Goal: Information Seeking & Learning: Learn about a topic

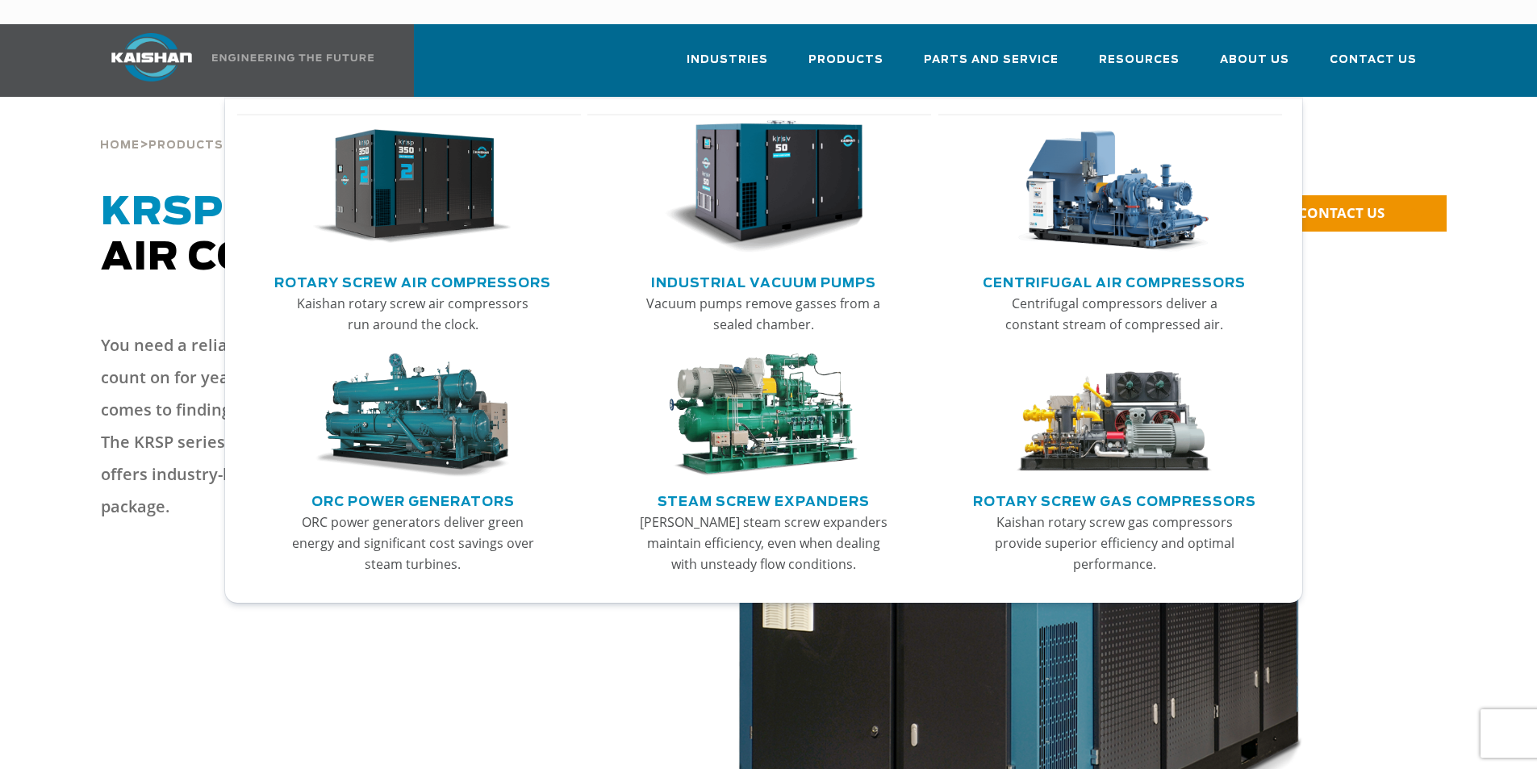
click at [412, 188] on img "Main menu" at bounding box center [412, 187] width 198 height 134
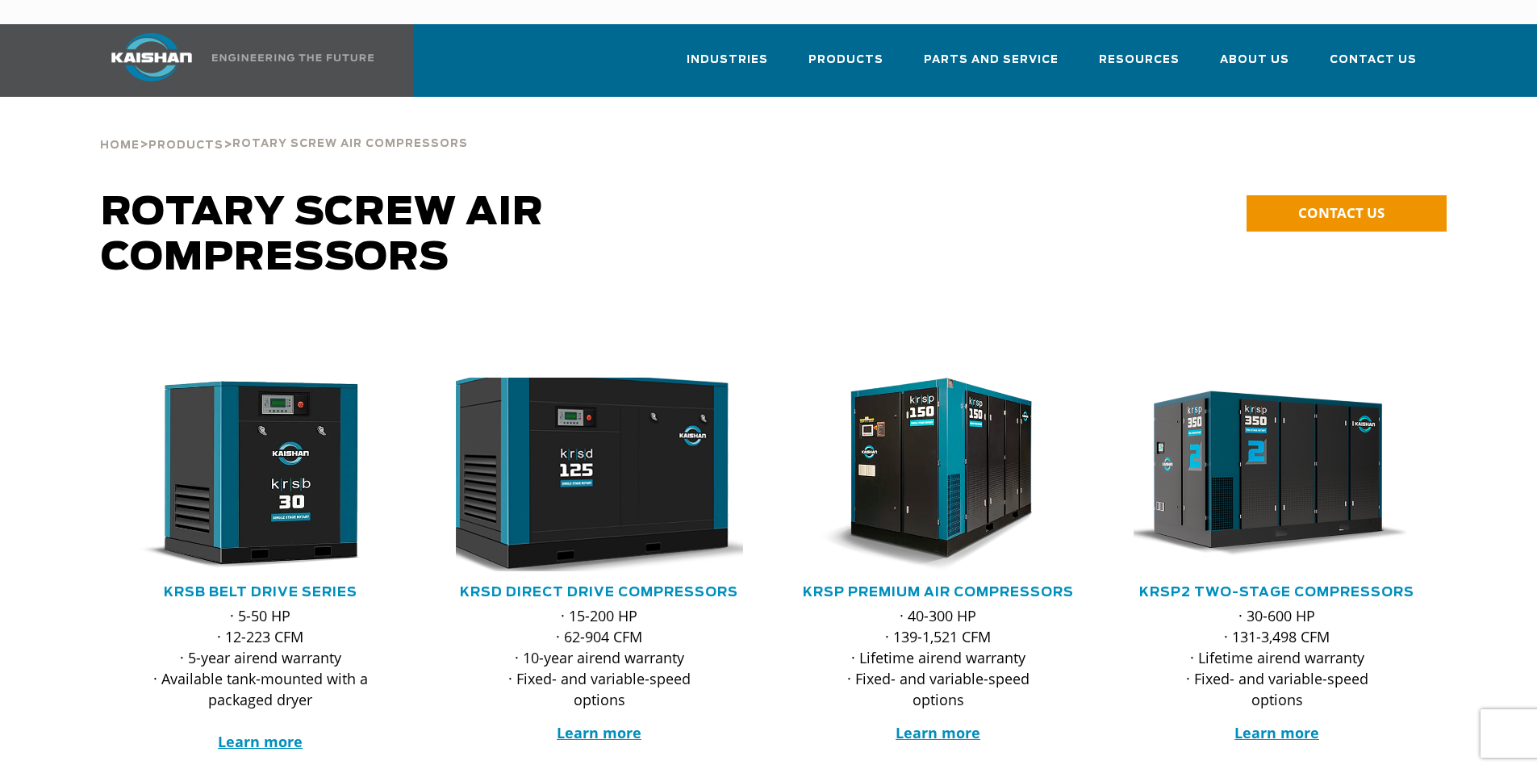
click at [616, 460] on img at bounding box center [587, 474] width 316 height 213
click at [628, 496] on img at bounding box center [587, 474] width 316 height 213
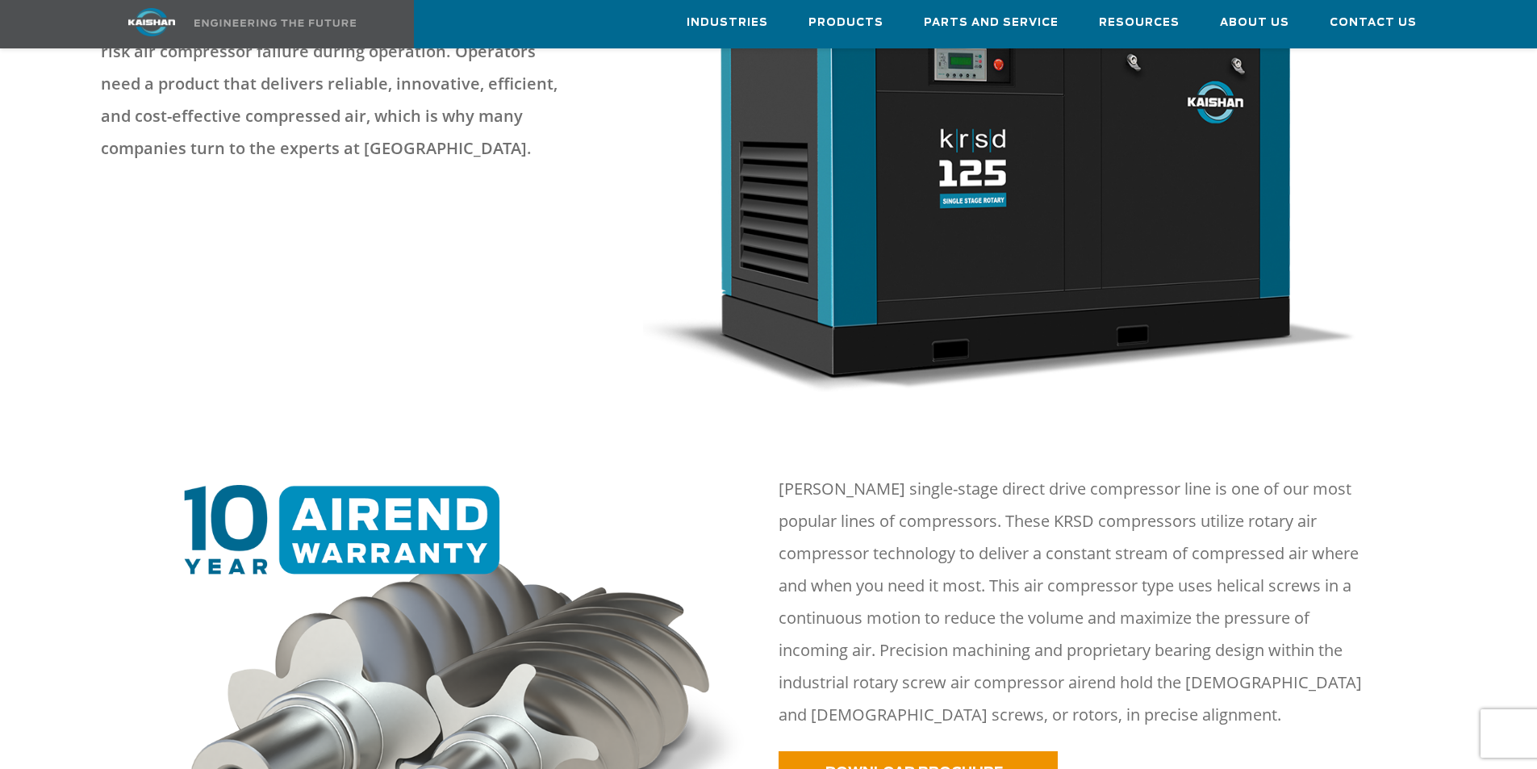
scroll to position [1210, 0]
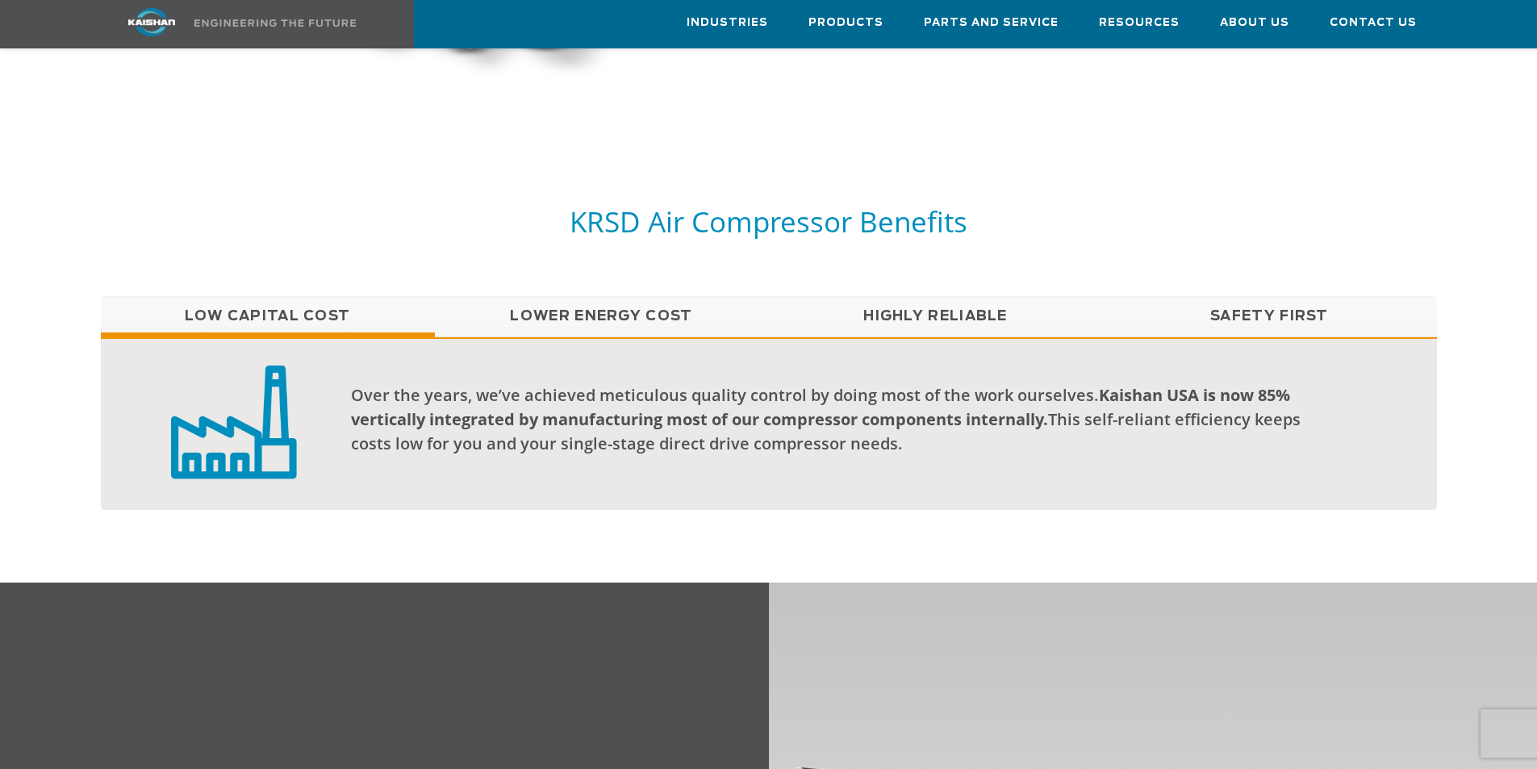
click at [581, 296] on link "Lower Energy Cost" at bounding box center [602, 316] width 334 height 40
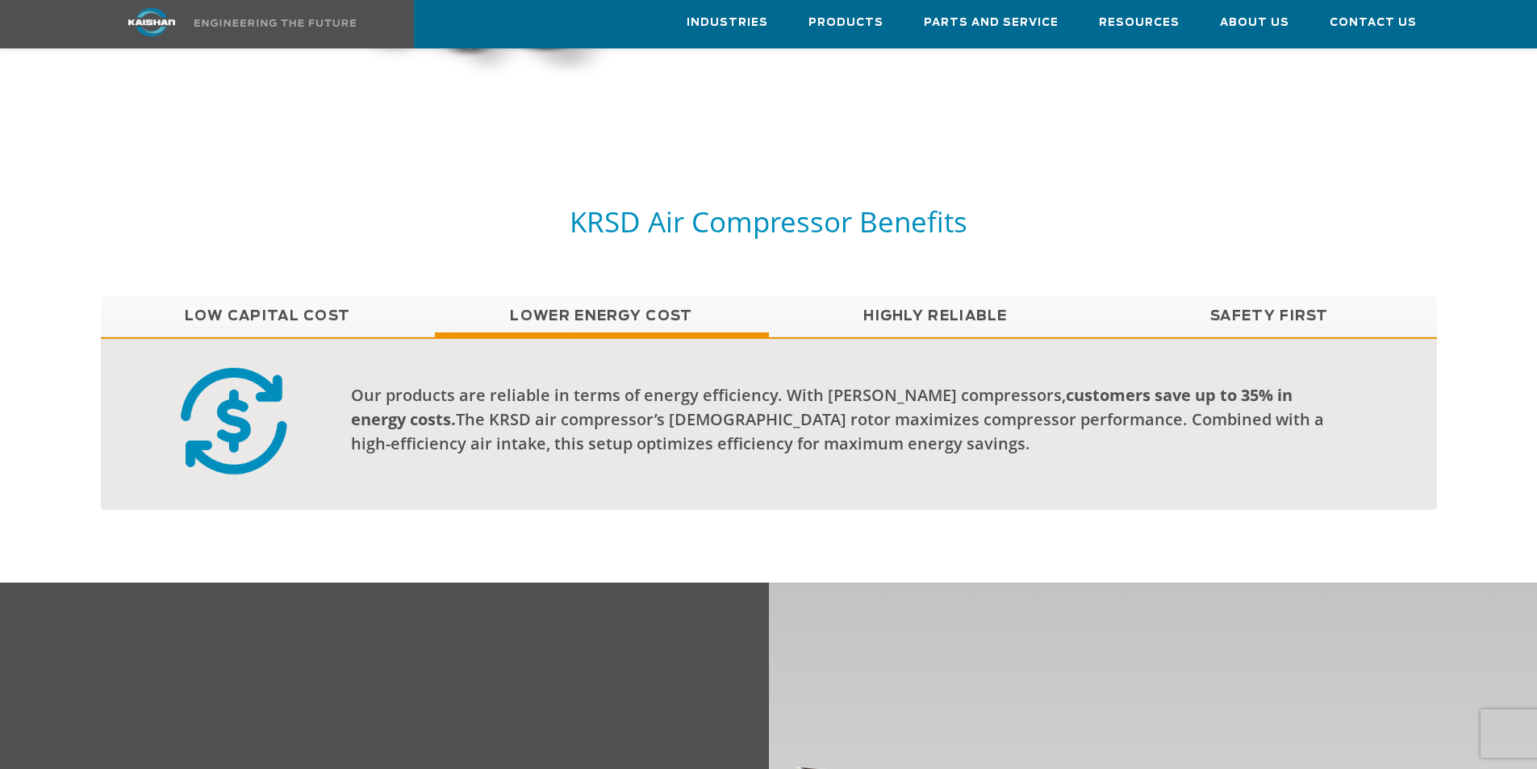
click at [928, 303] on link "Highly Reliable" at bounding box center [936, 316] width 334 height 40
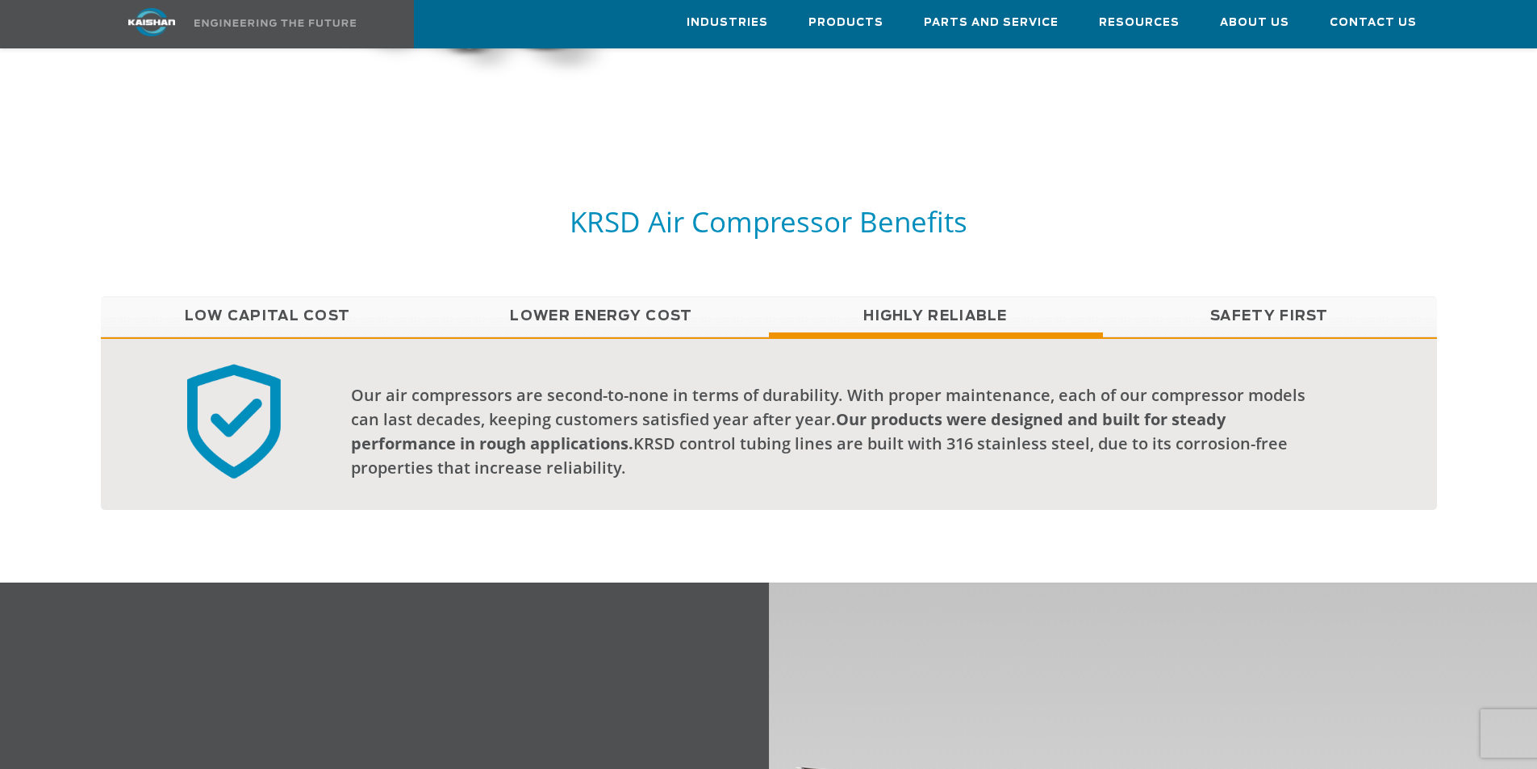
click at [1235, 299] on link "Safety First" at bounding box center [1270, 316] width 334 height 40
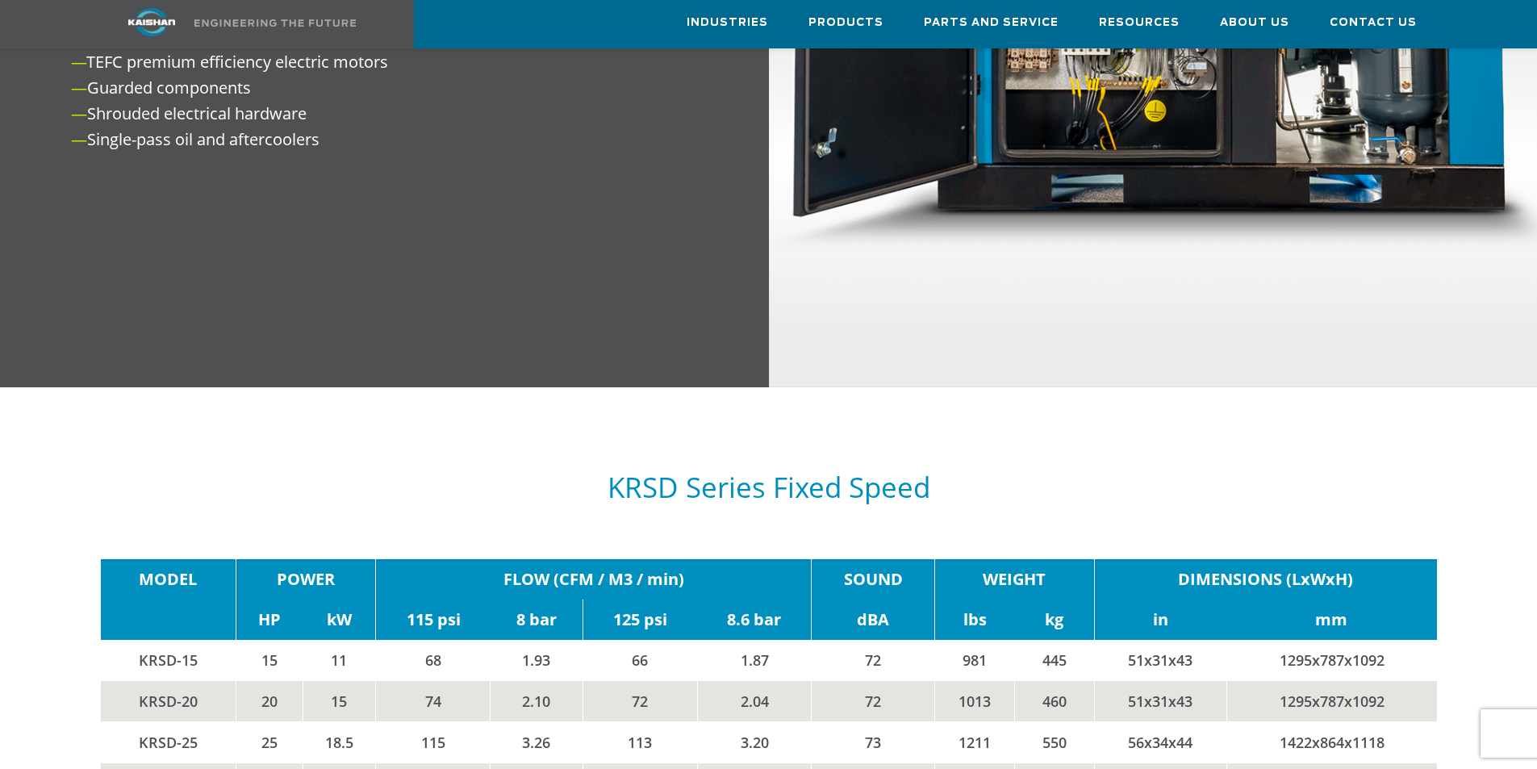
scroll to position [1872, 0]
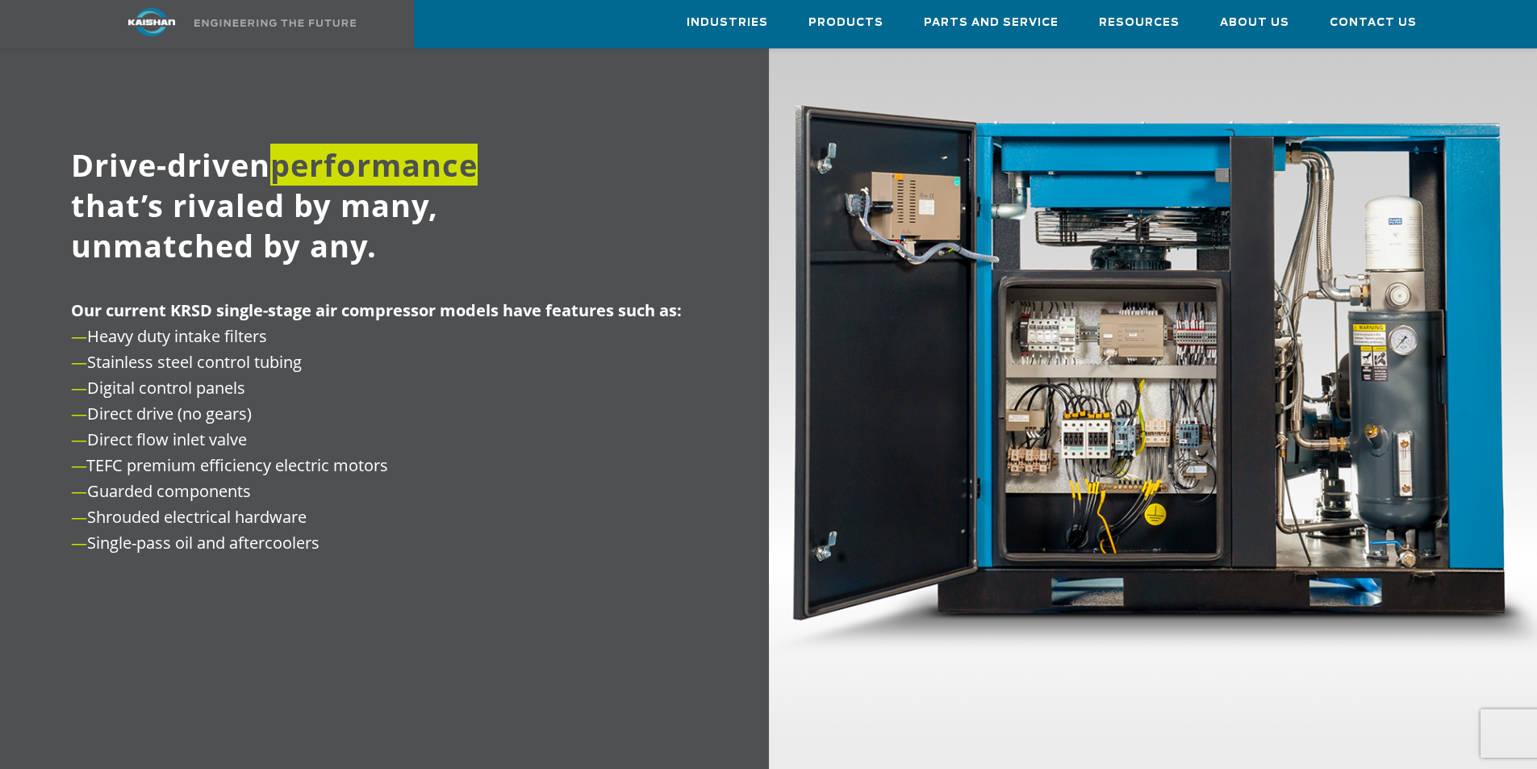
drag, startPoint x: 215, startPoint y: 444, endPoint x: 259, endPoint y: 466, distance: 48.7
click at [259, 466] on p "Our current KRSD single-stage air compressor models have features such as: — He…" at bounding box center [399, 427] width 657 height 258
click at [283, 474] on p "Our current KRSD single-stage air compressor models have features such as: — He…" at bounding box center [399, 427] width 657 height 258
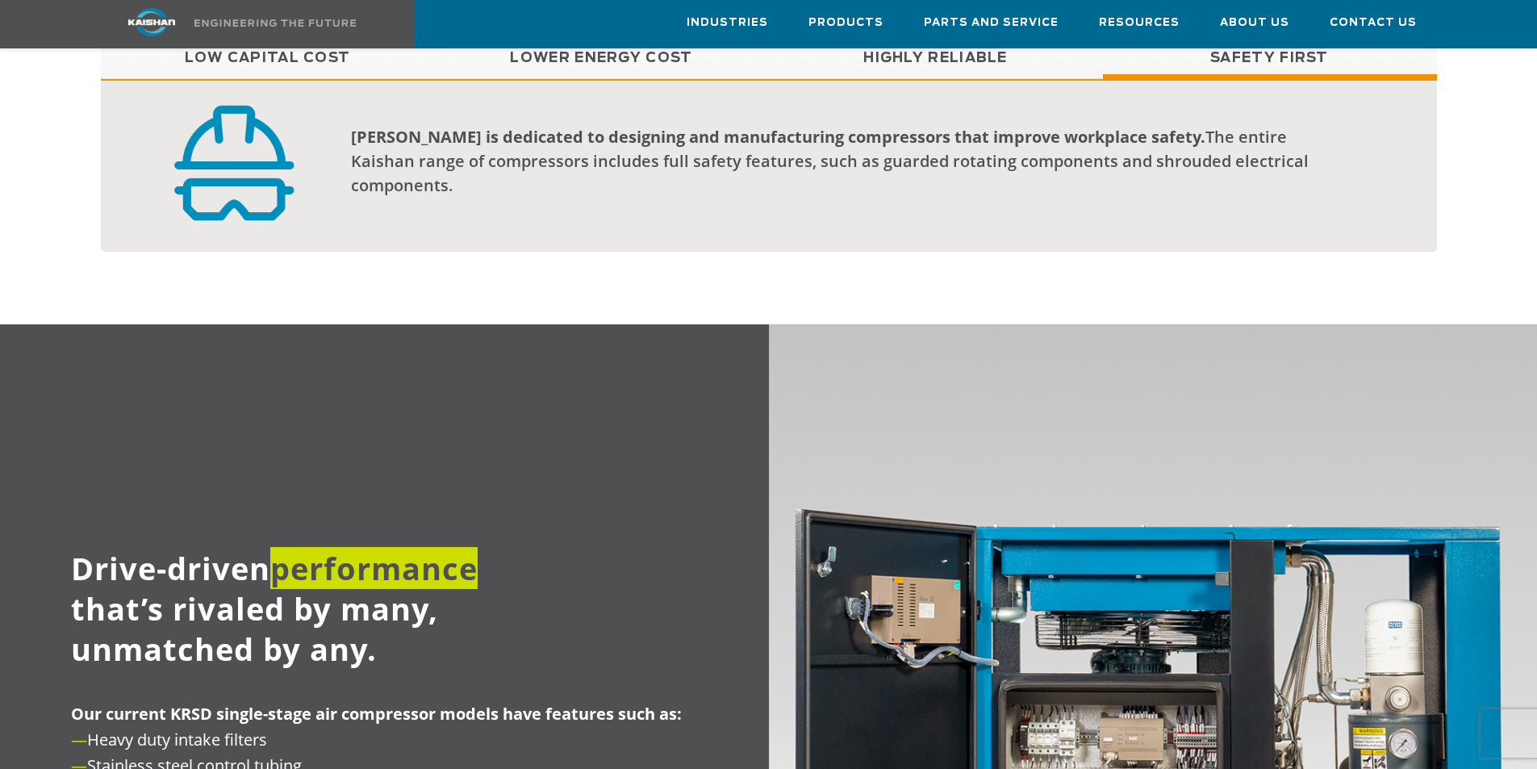
scroll to position [1065, 0]
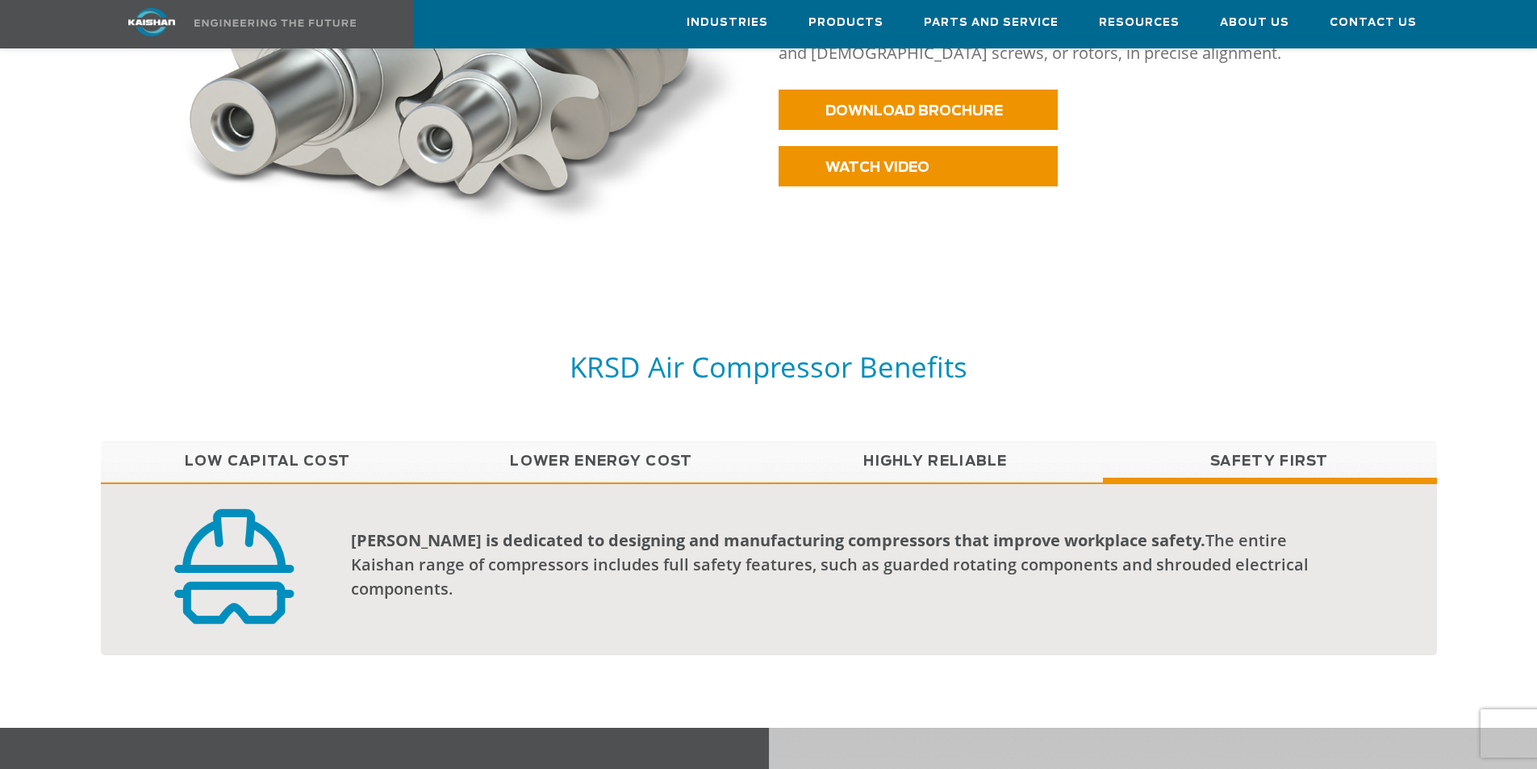
click at [870, 441] on link "Highly Reliable" at bounding box center [936, 461] width 334 height 40
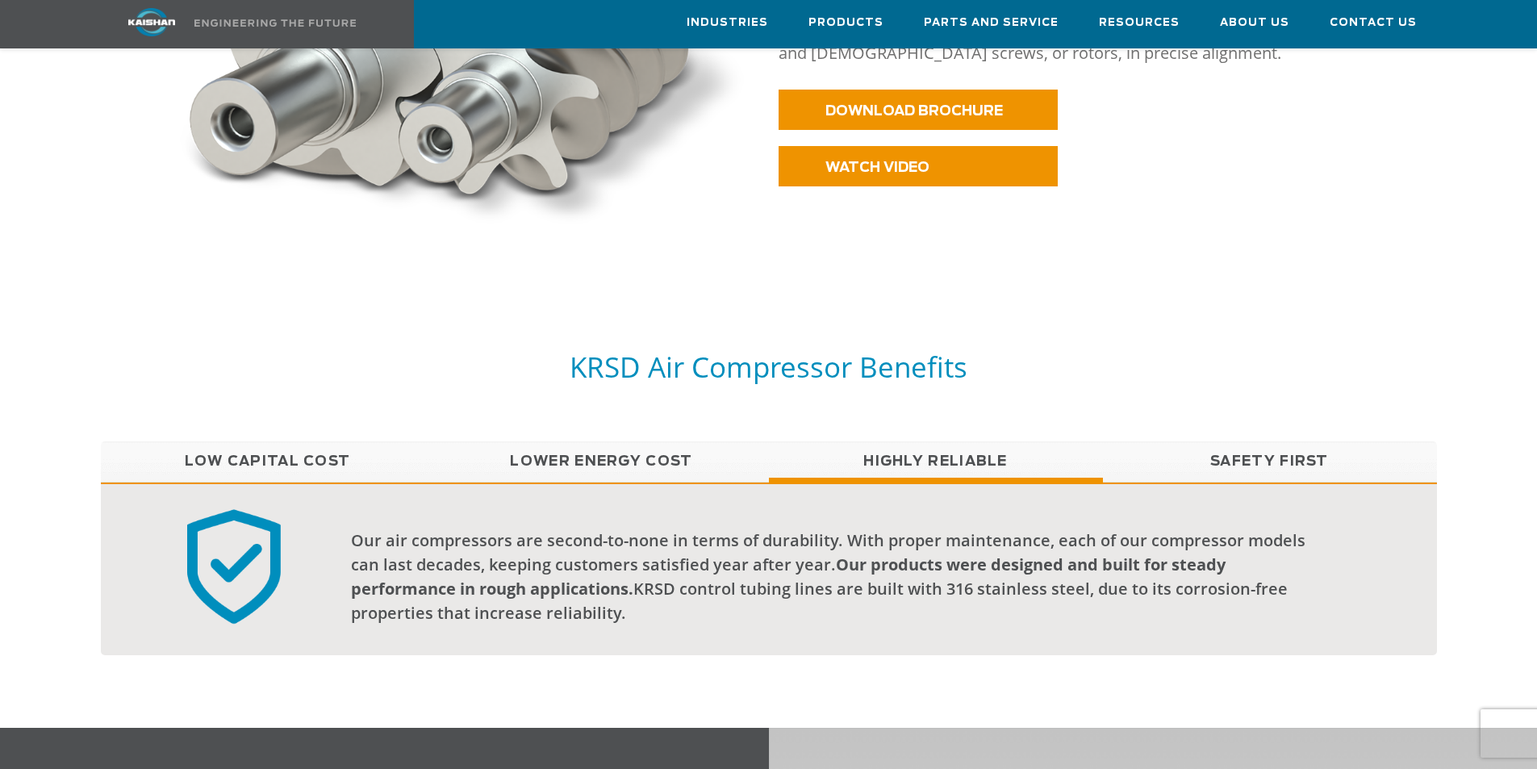
click at [547, 441] on link "Lower Energy Cost" at bounding box center [602, 461] width 334 height 40
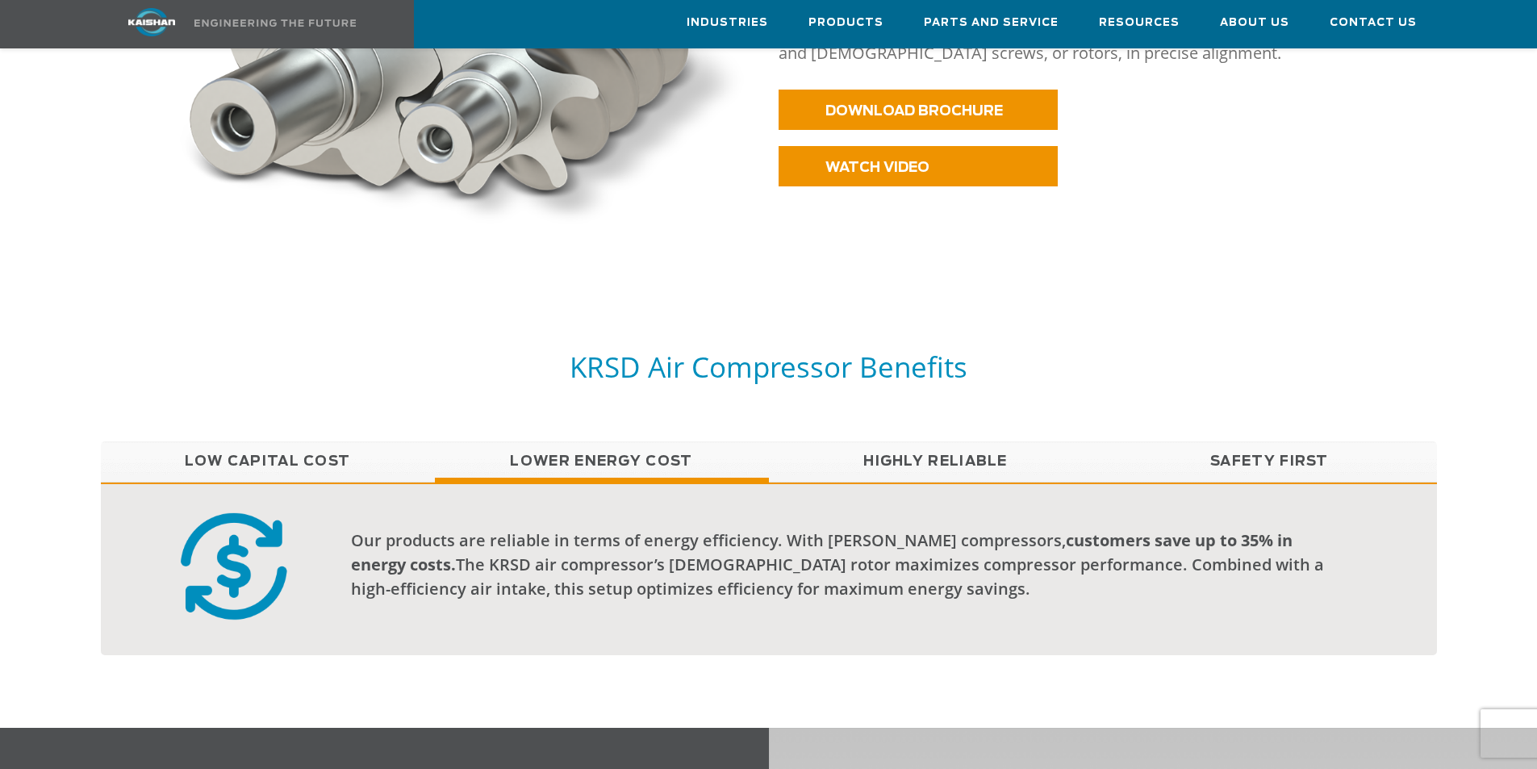
click at [321, 441] on link "Low Capital Cost" at bounding box center [268, 461] width 334 height 40
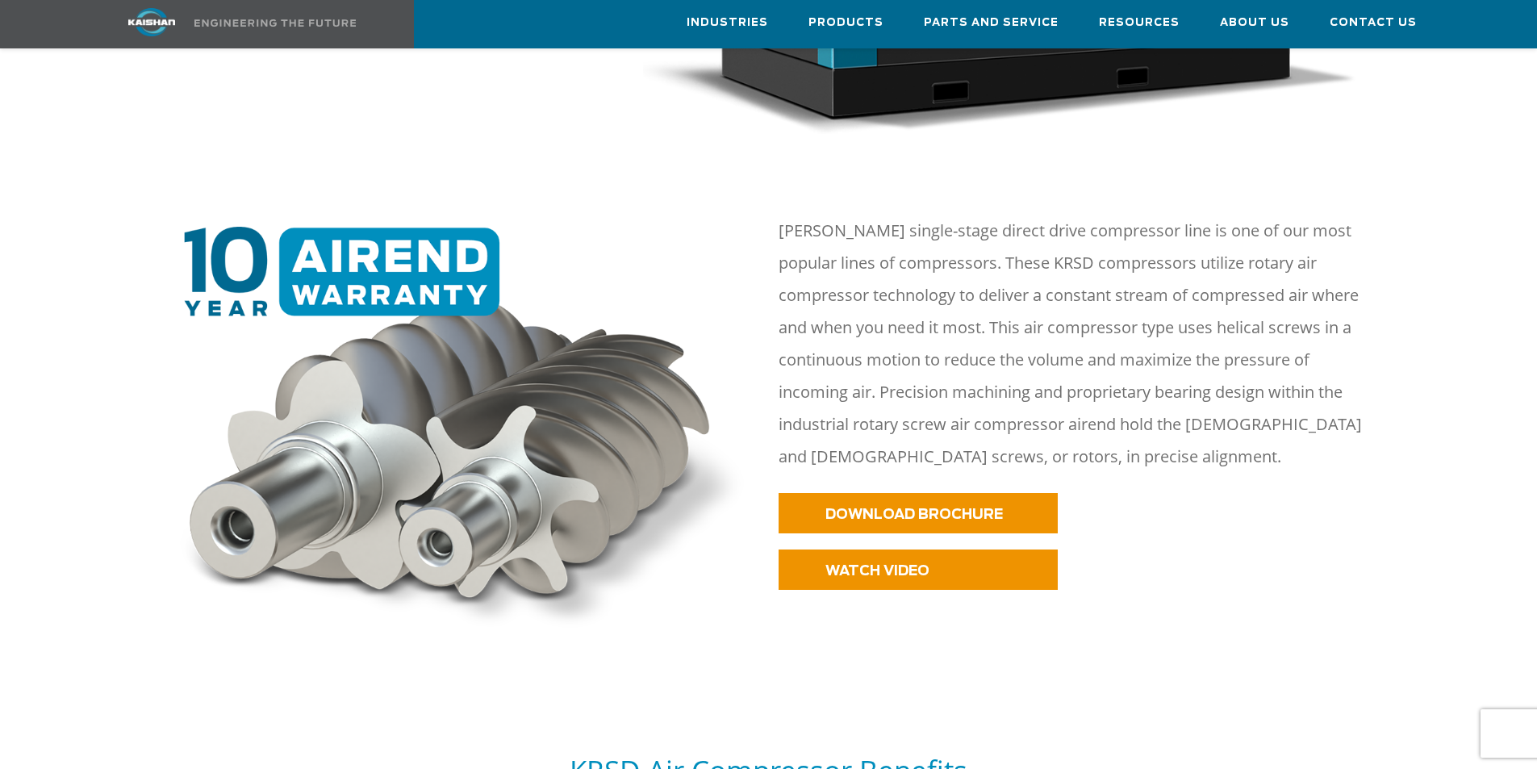
scroll to position [0, 0]
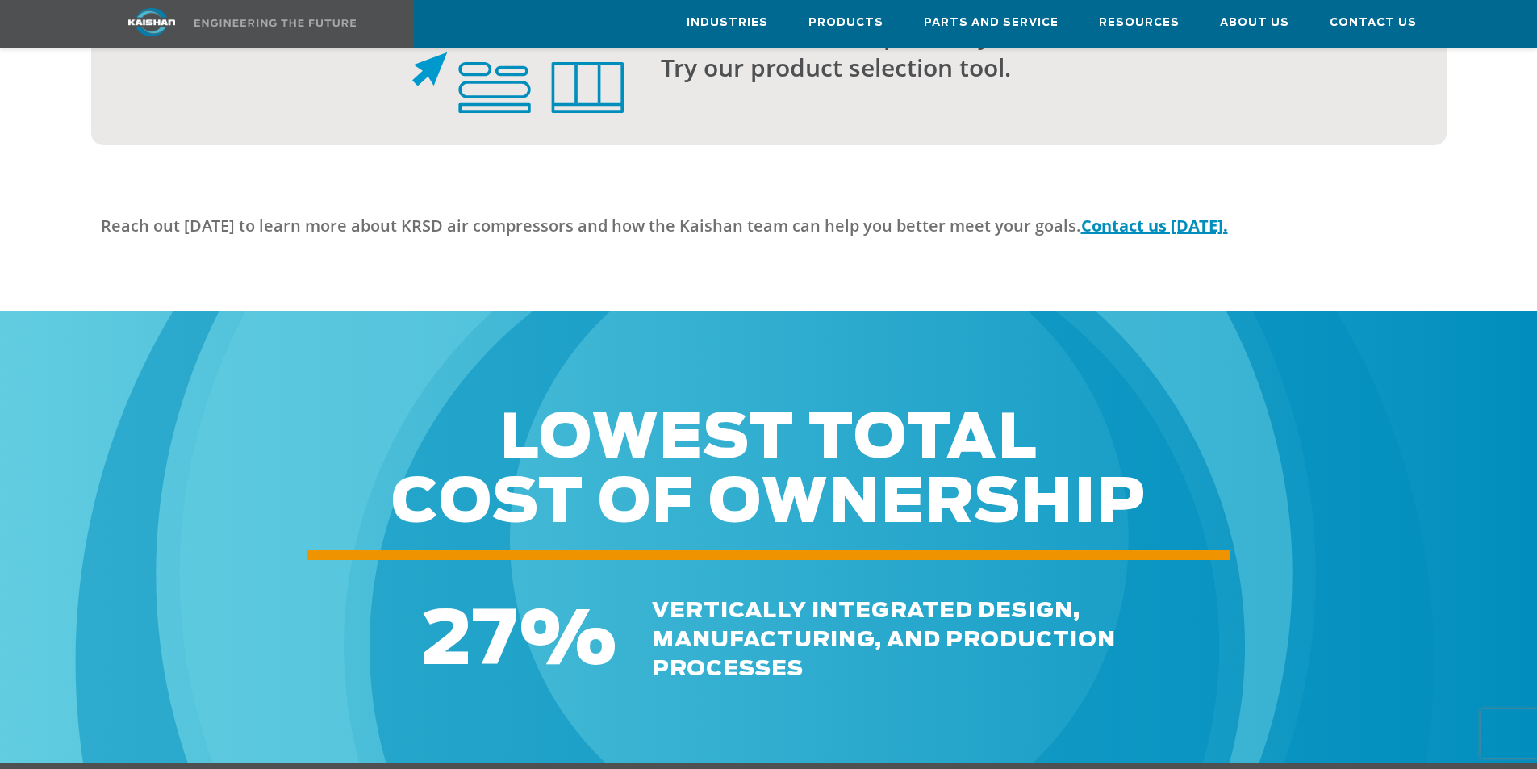
scroll to position [4034, 0]
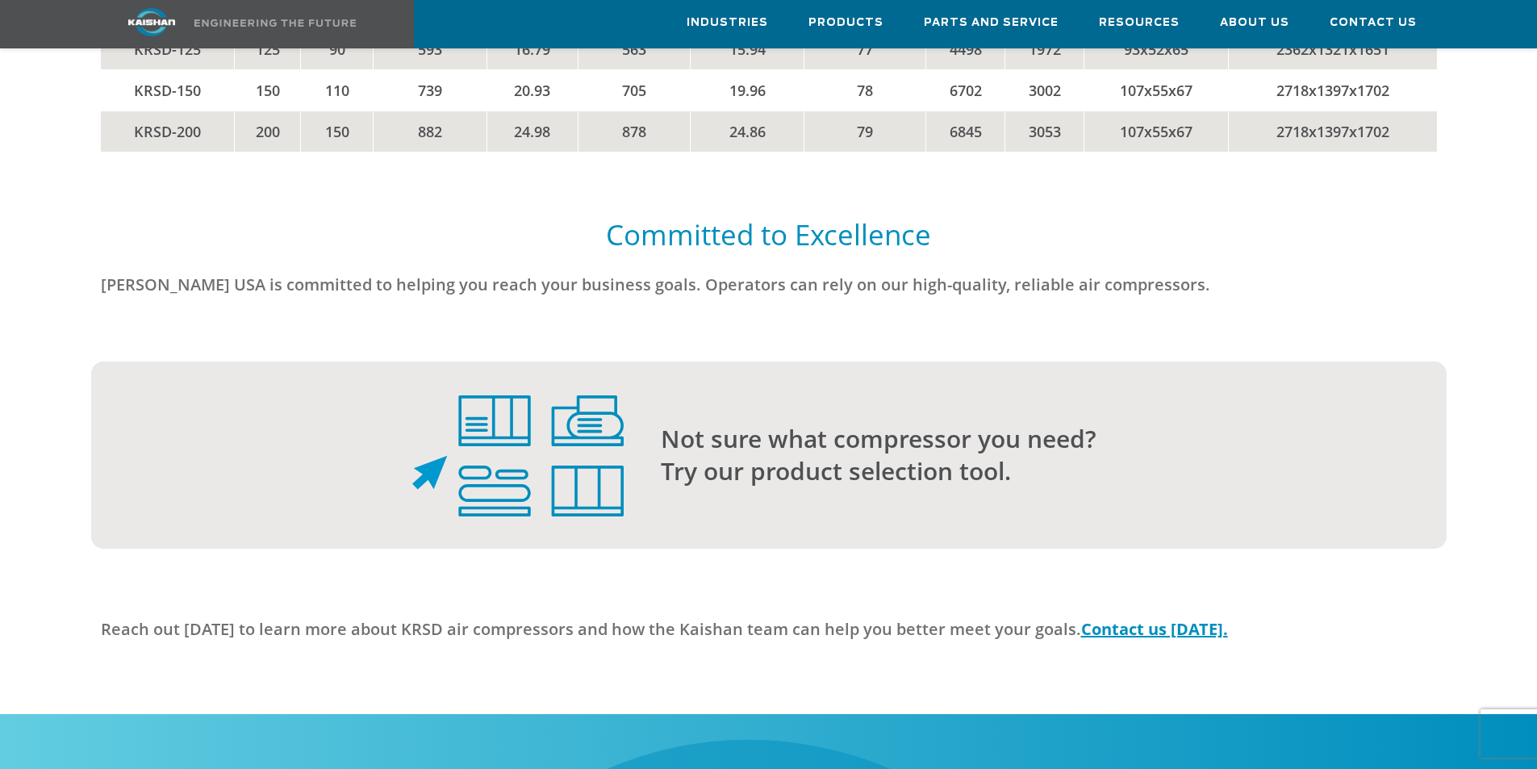
click at [1078, 252] on div "[PERSON_NAME] USA is committed to helping you reach your business goals. Operat…" at bounding box center [768, 286] width 1355 height 69
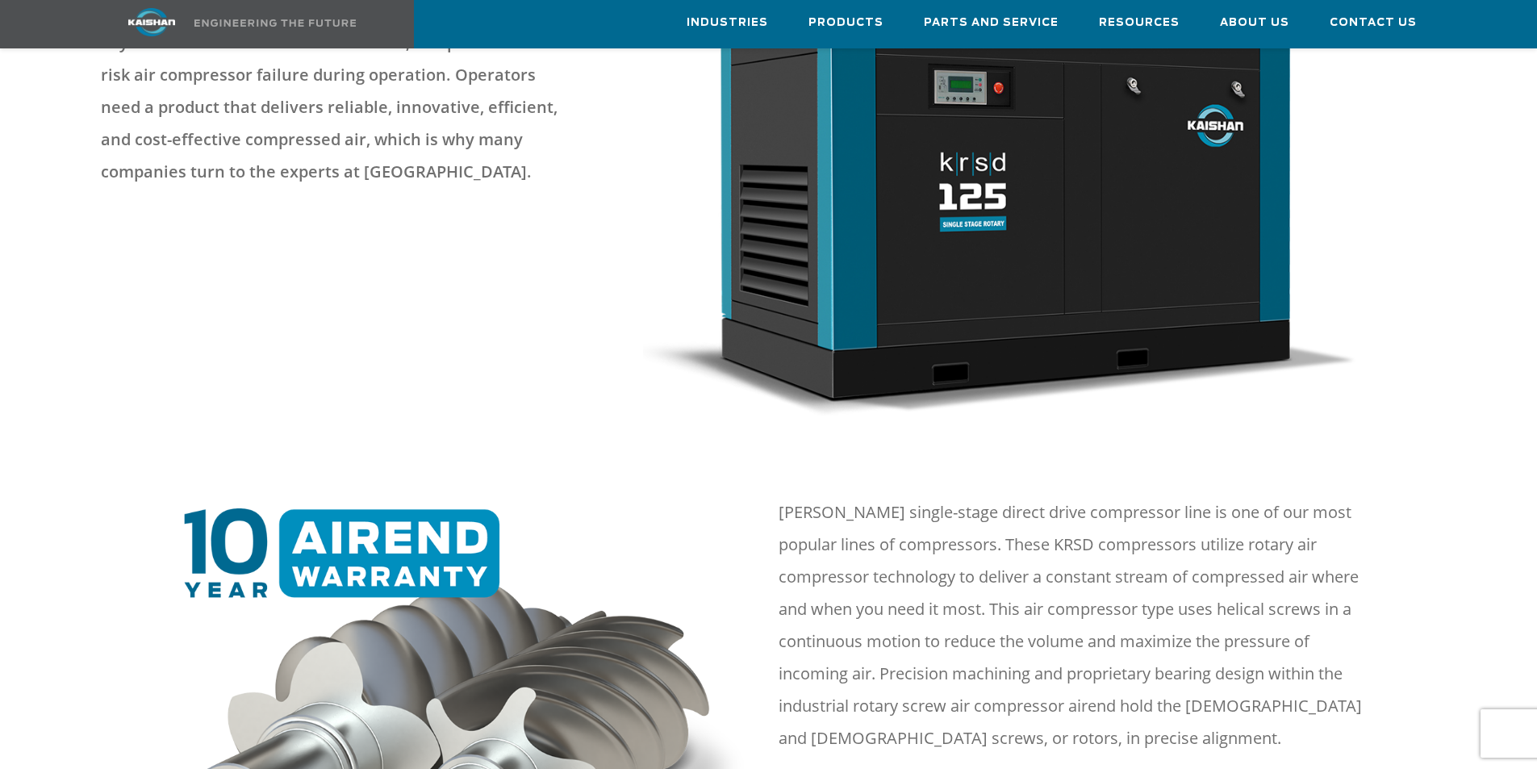
scroll to position [0, 0]
